Goal: Task Accomplishment & Management: Manage account settings

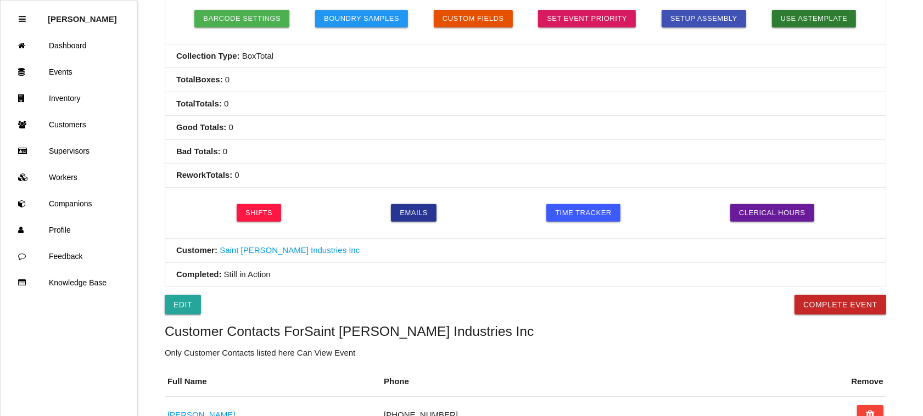
scroll to position [343, 0]
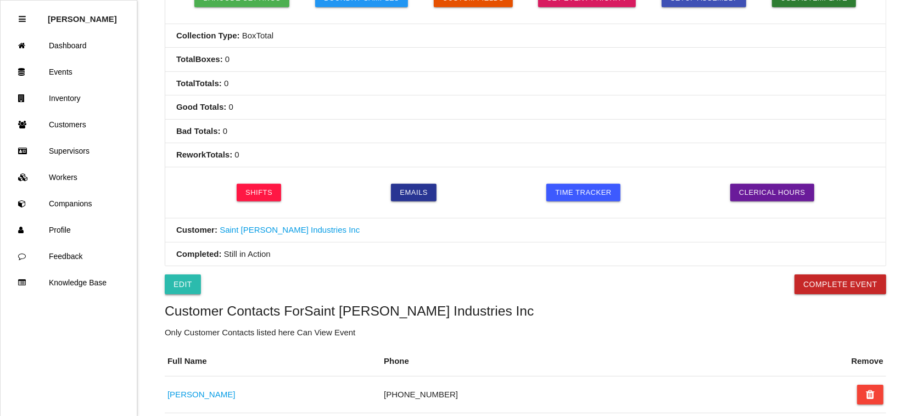
click at [184, 287] on link "Edit" at bounding box center [183, 285] width 36 height 20
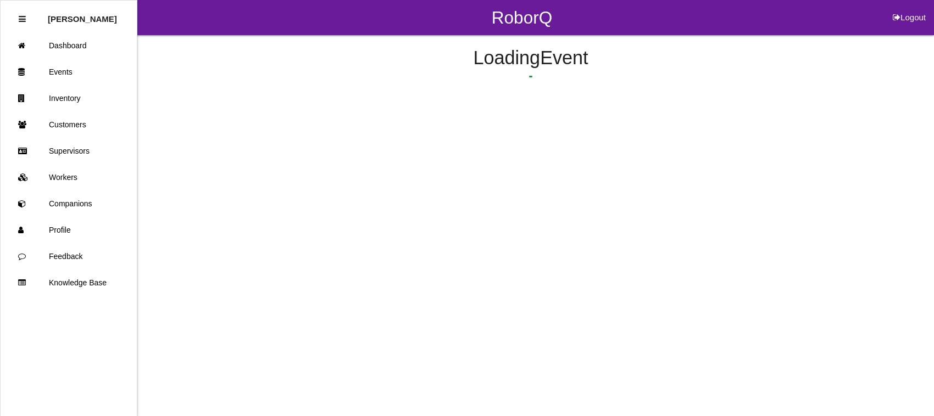
select select "notRequired"
select select "false"
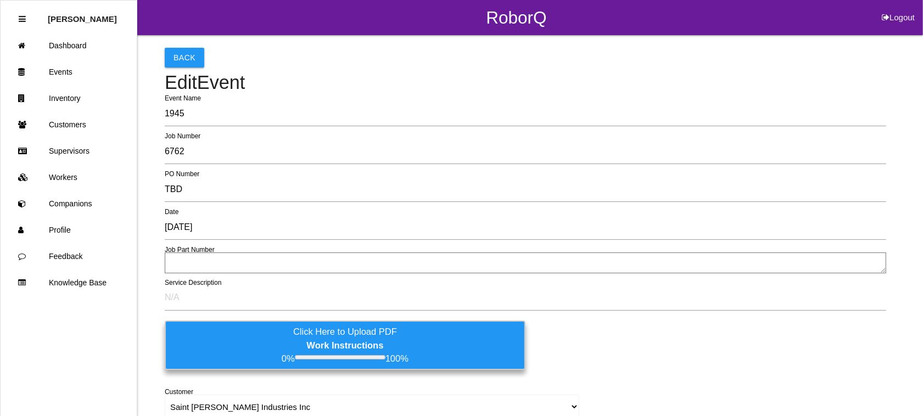
click at [208, 265] on textarea at bounding box center [526, 263] width 722 height 21
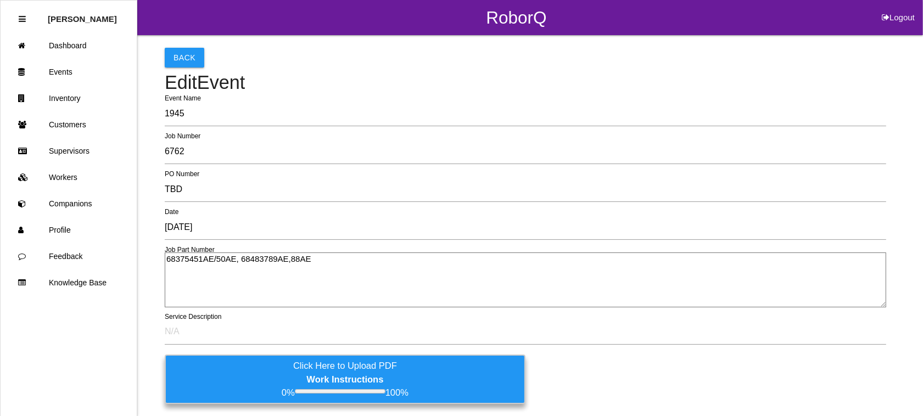
type textarea "68375451AE/50AE, 68483789AE,88AE"
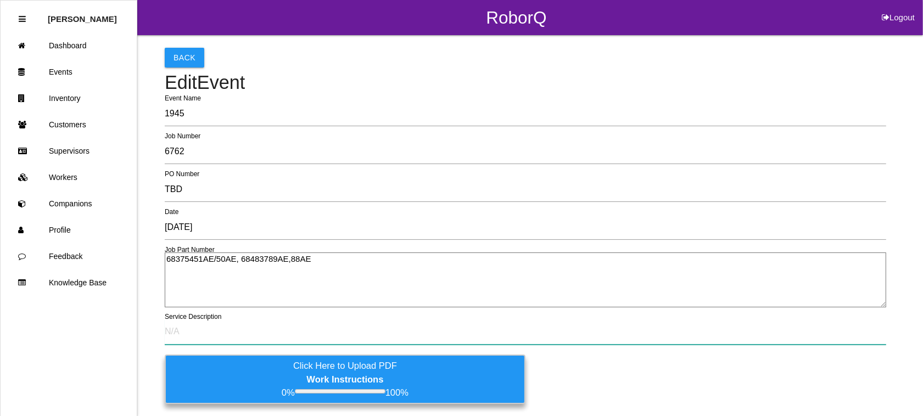
click at [223, 330] on input "text" at bounding box center [526, 332] width 722 height 25
type input "v"
type input "Visual sort for casting defect"
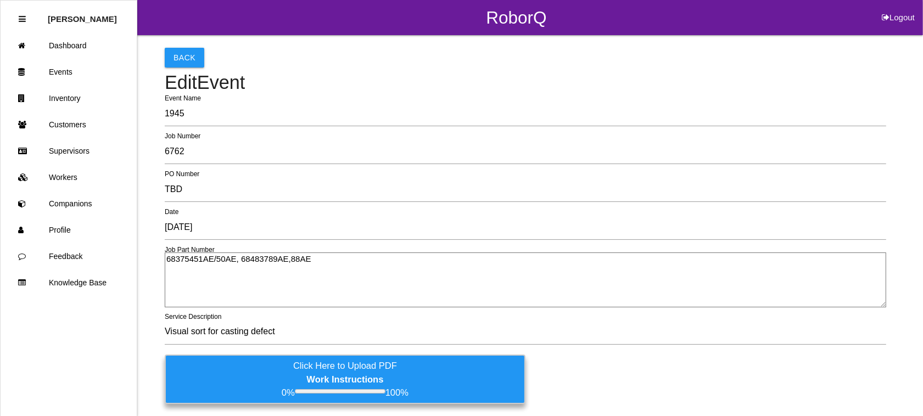
drag, startPoint x: 305, startPoint y: 258, endPoint x: 152, endPoint y: 256, distance: 152.7
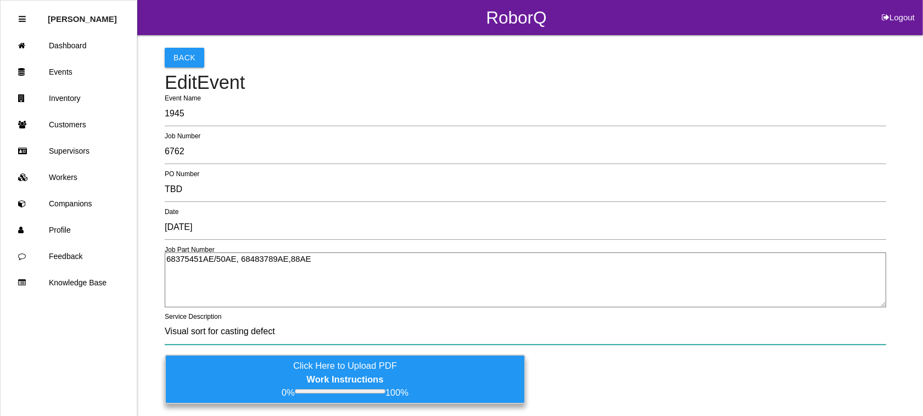
drag, startPoint x: 289, startPoint y: 333, endPoint x: 160, endPoint y: 322, distance: 129.5
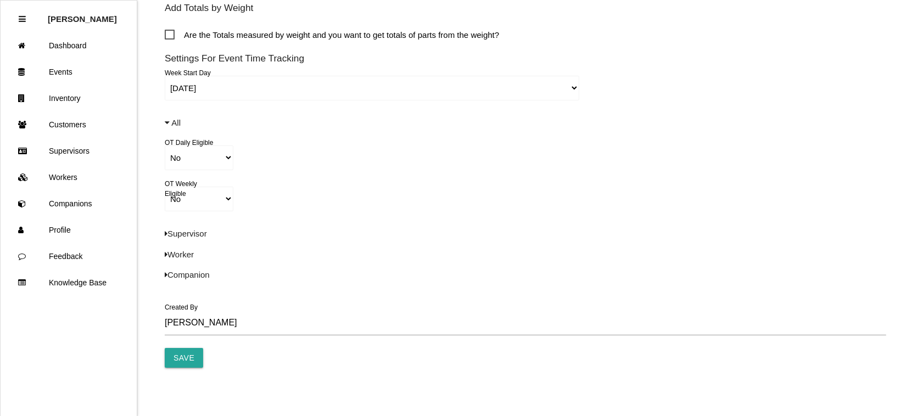
scroll to position [824, 0]
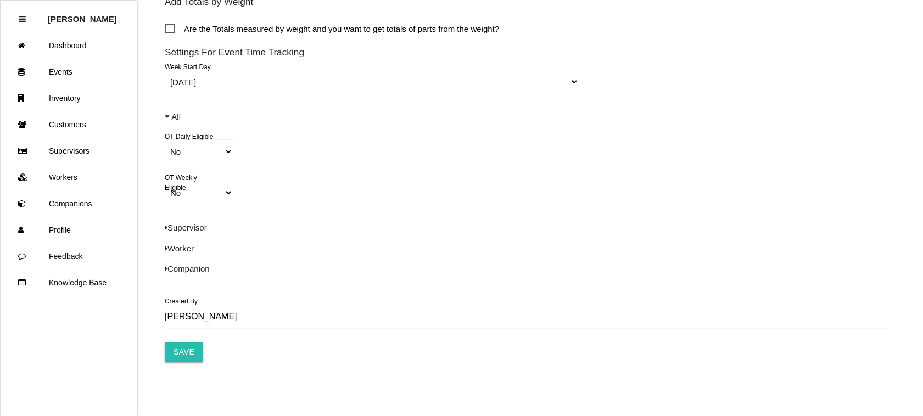
click at [188, 348] on input "Save" at bounding box center [184, 352] width 38 height 20
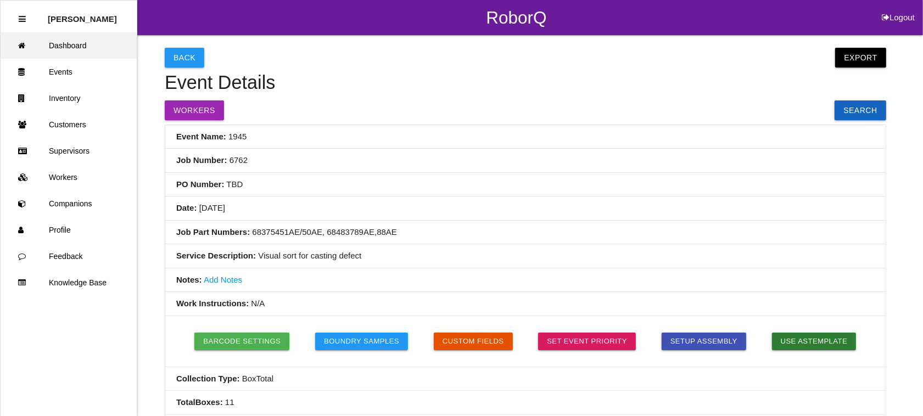
click at [84, 42] on link "Dashboard" at bounding box center [69, 45] width 136 height 26
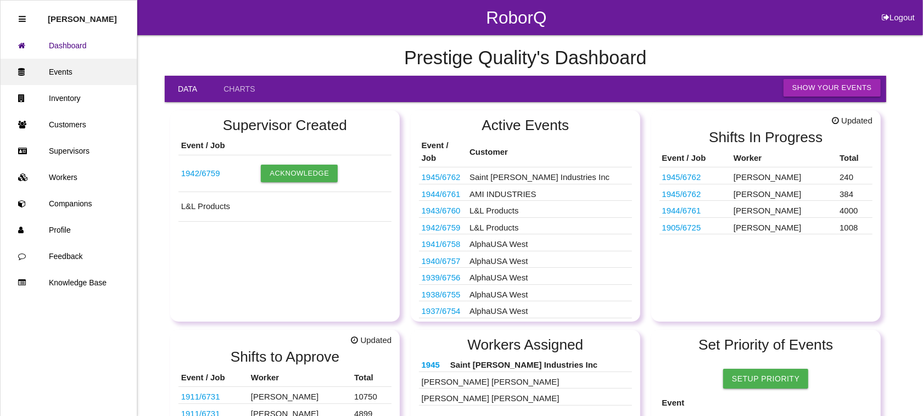
click at [52, 64] on link "Events" at bounding box center [69, 72] width 136 height 26
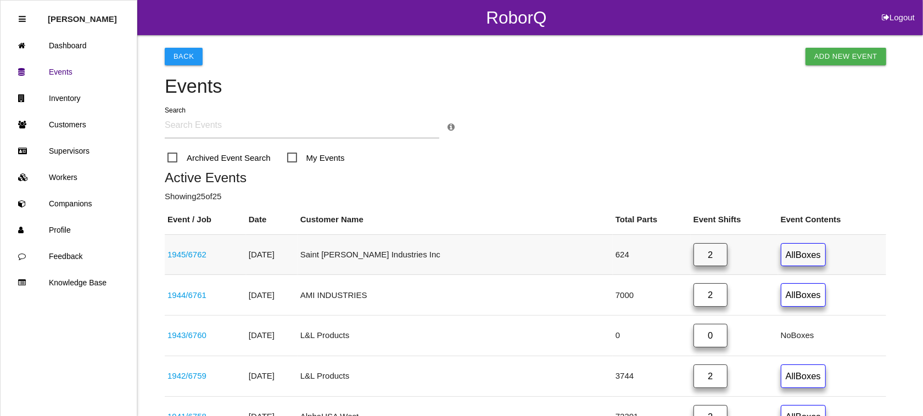
click at [188, 256] on link "1945 / 6762" at bounding box center [186, 254] width 39 height 9
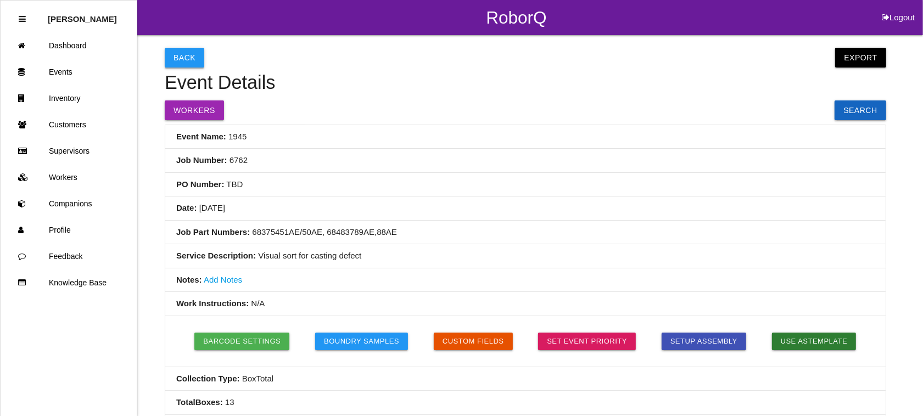
click at [177, 56] on button "Back" at bounding box center [185, 58] width 40 height 20
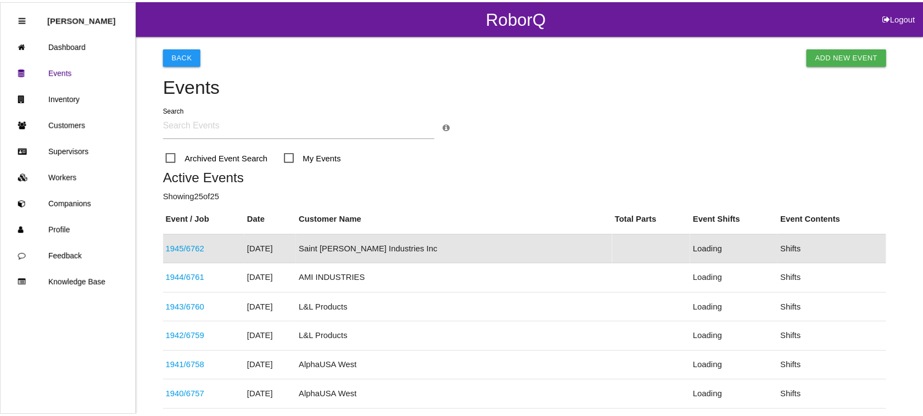
scroll to position [41, 0]
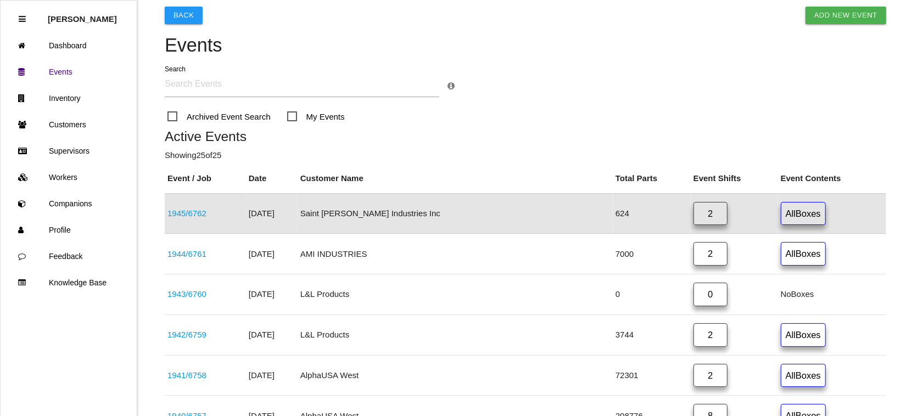
click at [694, 214] on link "2" at bounding box center [711, 214] width 34 height 24
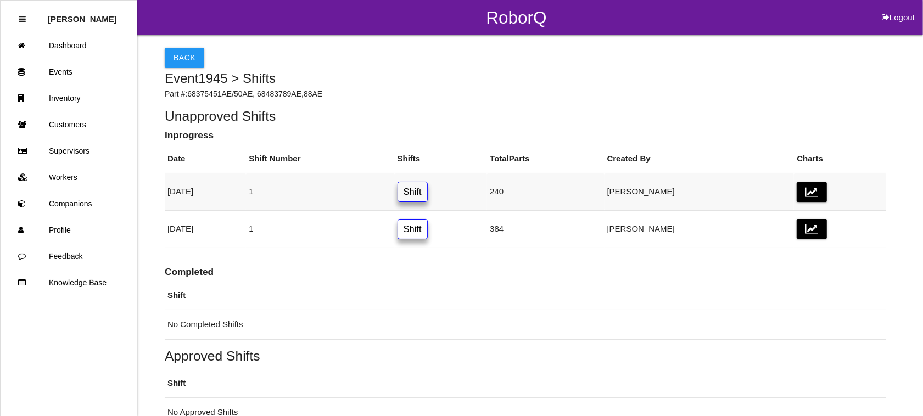
click at [428, 190] on link "Shift" at bounding box center [413, 192] width 30 height 20
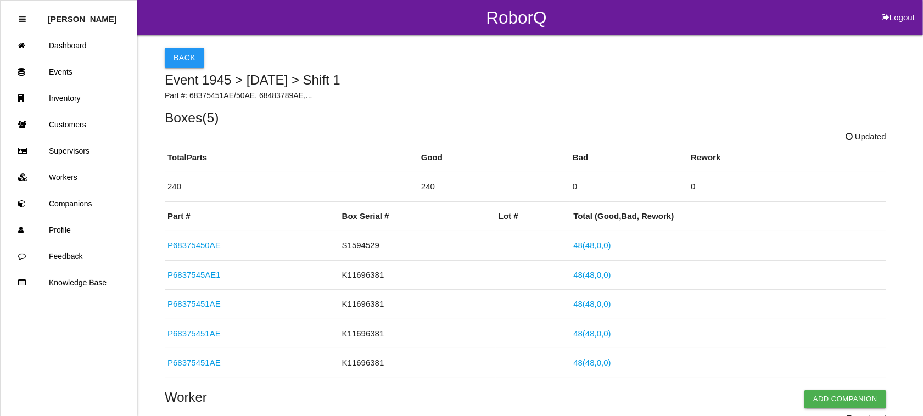
click at [178, 62] on button "Back" at bounding box center [185, 58] width 40 height 20
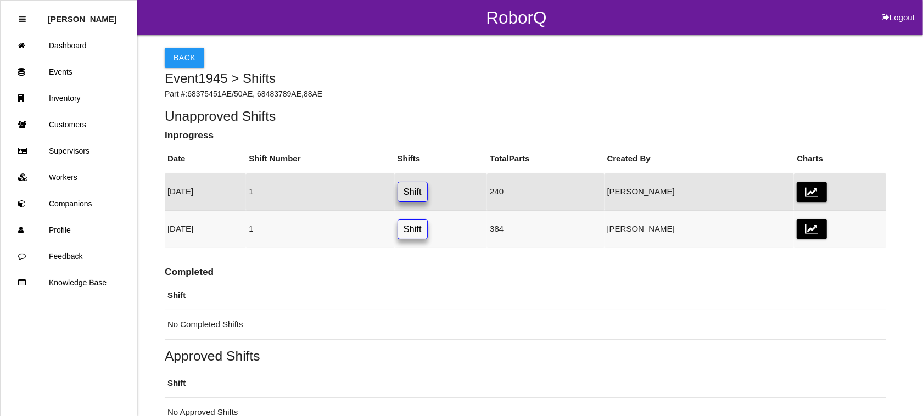
click at [428, 234] on link "Shift" at bounding box center [413, 229] width 30 height 20
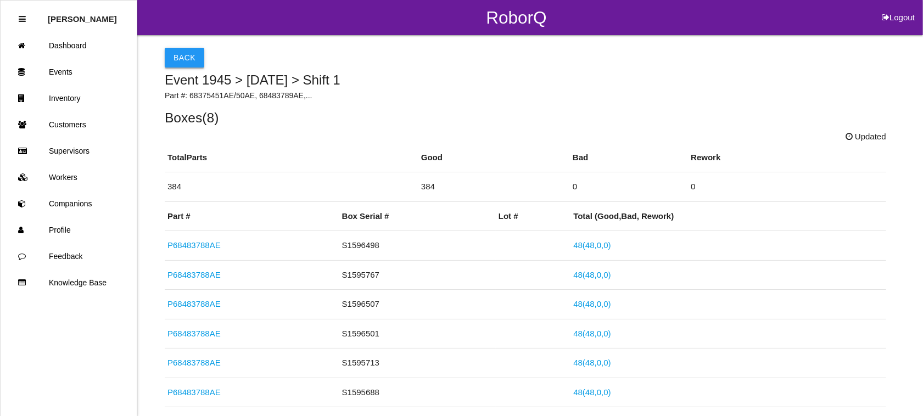
click at [173, 57] on button "Back" at bounding box center [185, 58] width 40 height 20
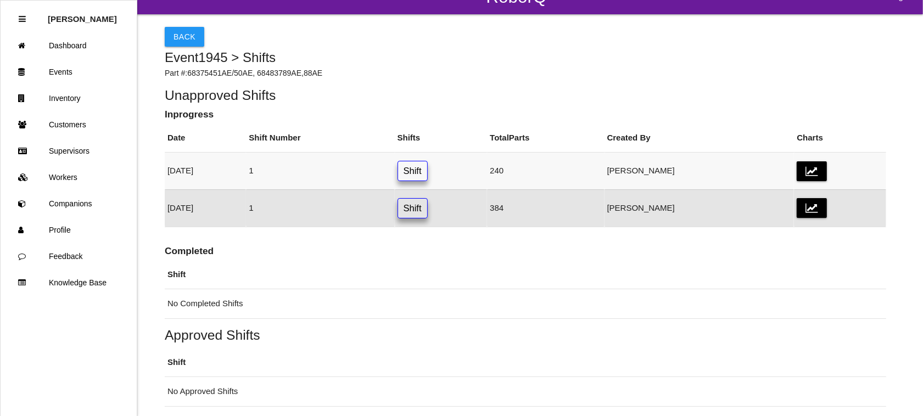
click at [428, 165] on link "Shift" at bounding box center [413, 171] width 30 height 20
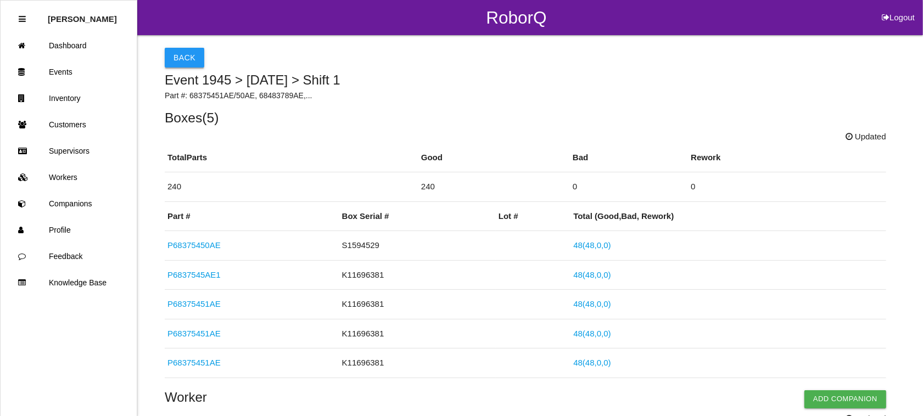
click at [184, 52] on button "Back" at bounding box center [185, 58] width 40 height 20
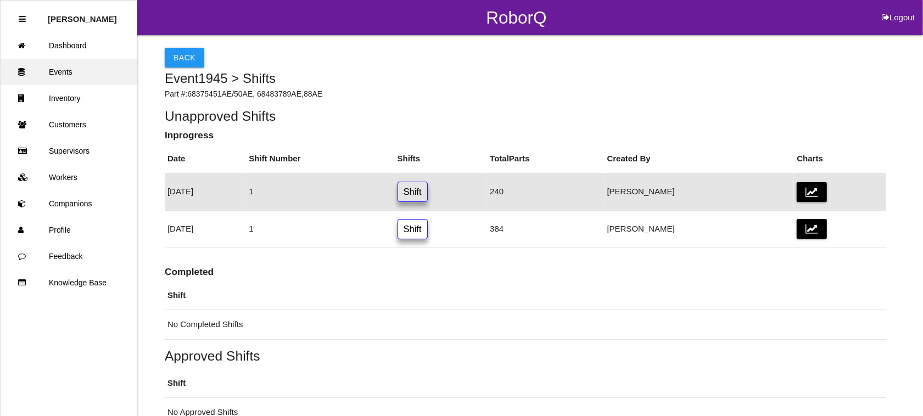
click at [69, 69] on link "Events" at bounding box center [69, 72] width 136 height 26
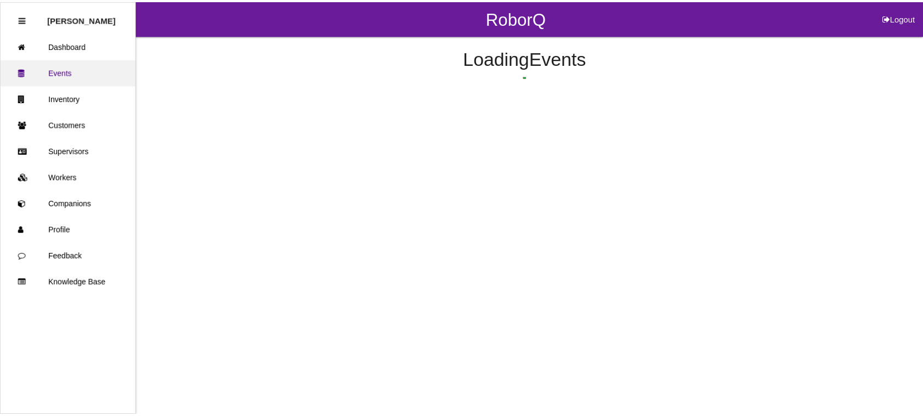
scroll to position [41, 0]
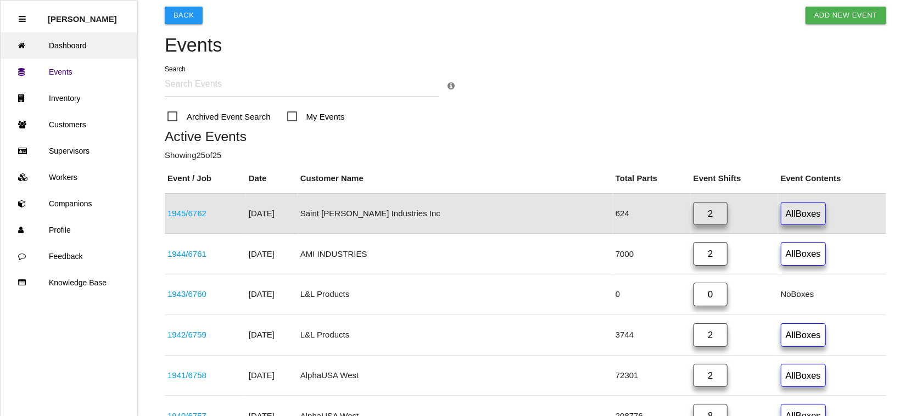
click at [56, 41] on link "Dashboard" at bounding box center [69, 45] width 136 height 26
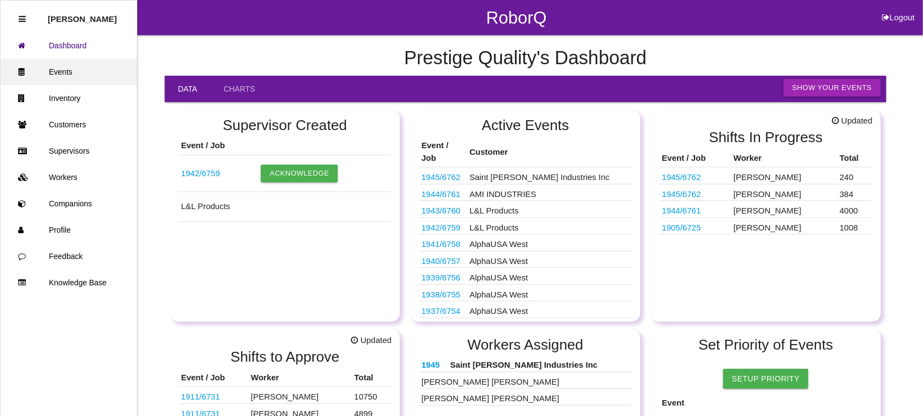
click at [74, 71] on link "Events" at bounding box center [69, 72] width 136 height 26
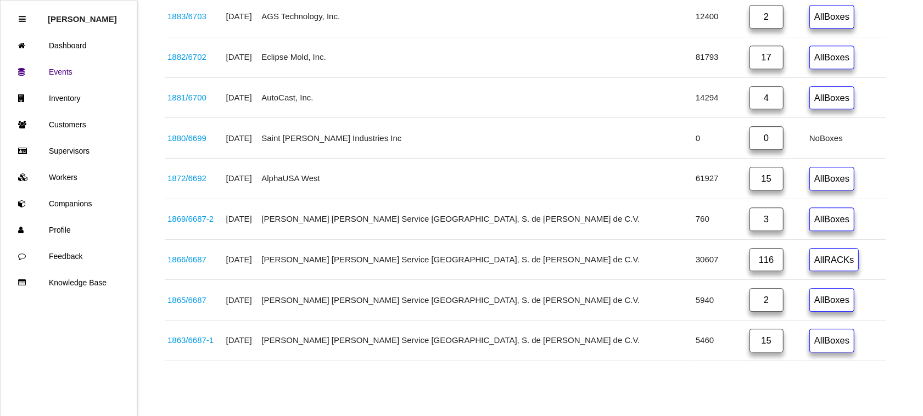
scroll to position [2686, 0]
click at [71, 38] on link "Dashboard" at bounding box center [69, 45] width 136 height 26
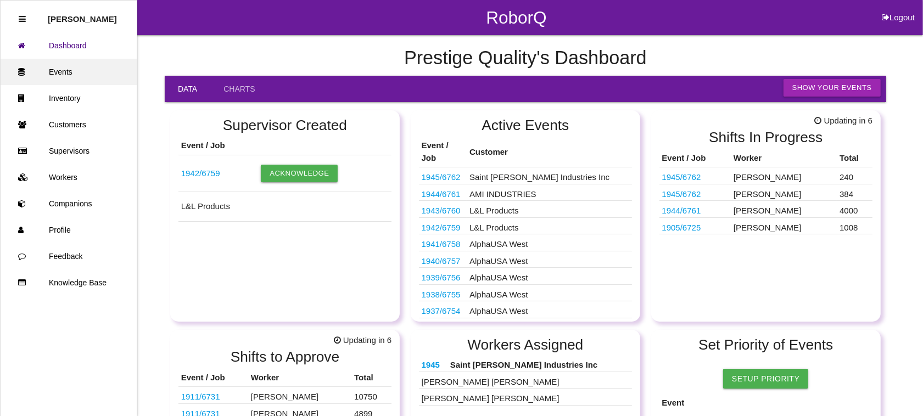
click at [66, 75] on link "Events" at bounding box center [69, 72] width 136 height 26
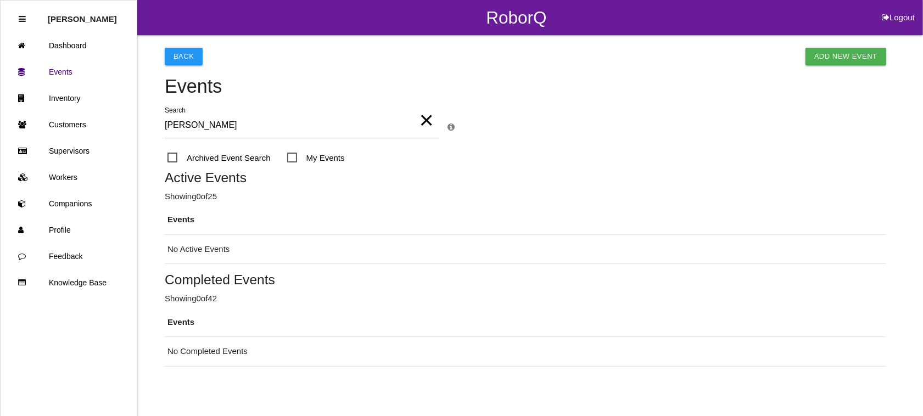
type input "[PERSON_NAME]"
drag, startPoint x: 203, startPoint y: 124, endPoint x: 74, endPoint y: 103, distance: 130.8
click at [79, 104] on div "RoborQ Logout [PERSON_NAME] Dashboard Events Inventory Customers Supervisors Wo…" at bounding box center [461, 183] width 923 height 367
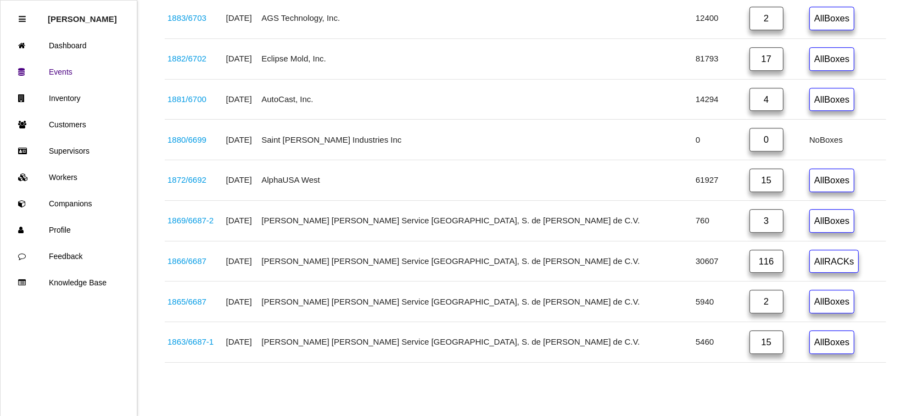
scroll to position [2686, 0]
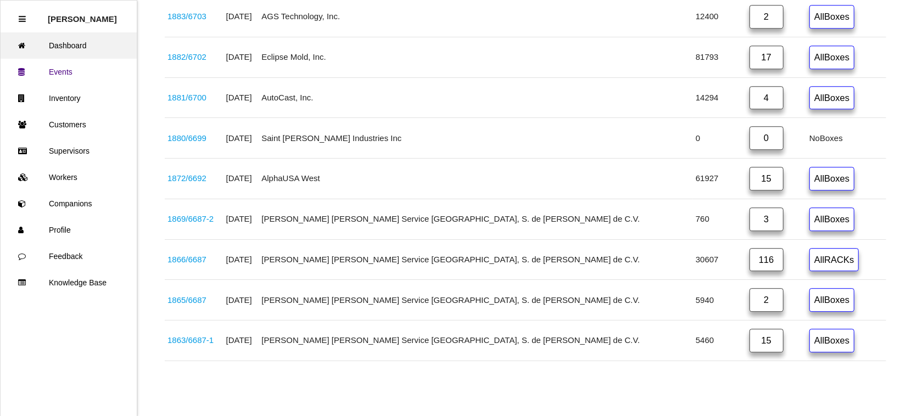
click at [66, 38] on link "Dashboard" at bounding box center [69, 45] width 136 height 26
